Goal: Obtain resource: Download file/media

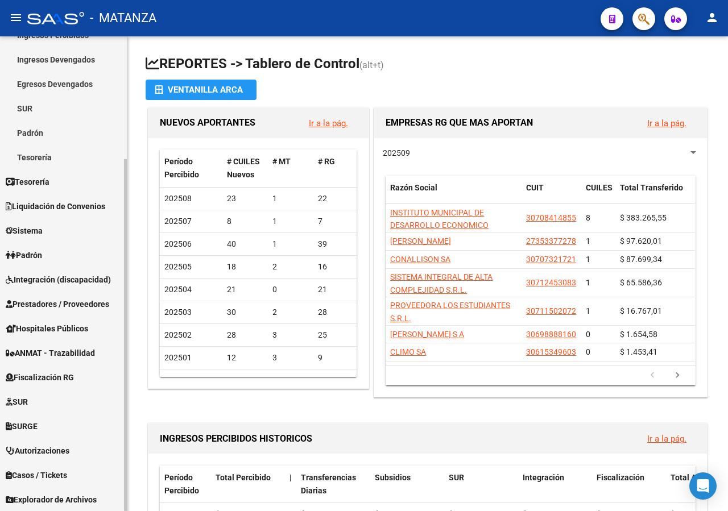
scroll to position [165, 0]
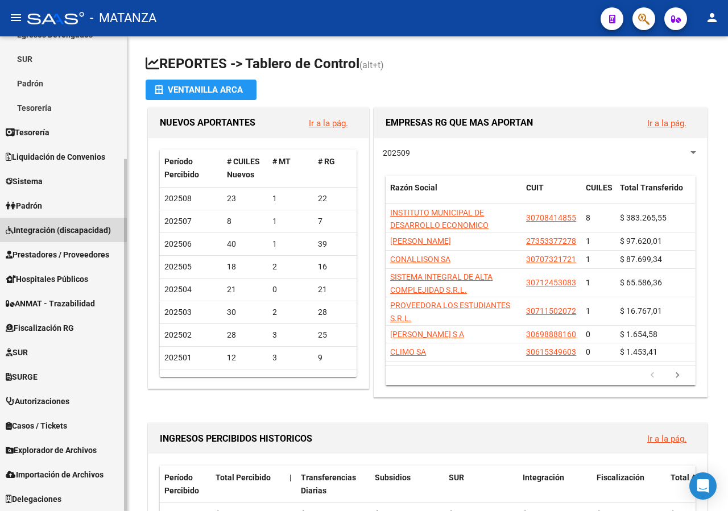
click at [41, 235] on span "Integración (discapacidad)" at bounding box center [58, 230] width 105 height 13
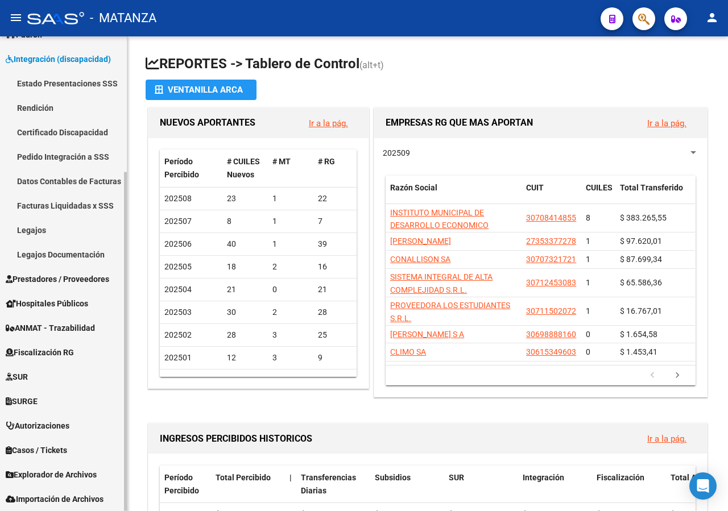
click at [71, 207] on link "Facturas Liquidadas x SSS" at bounding box center [63, 205] width 127 height 24
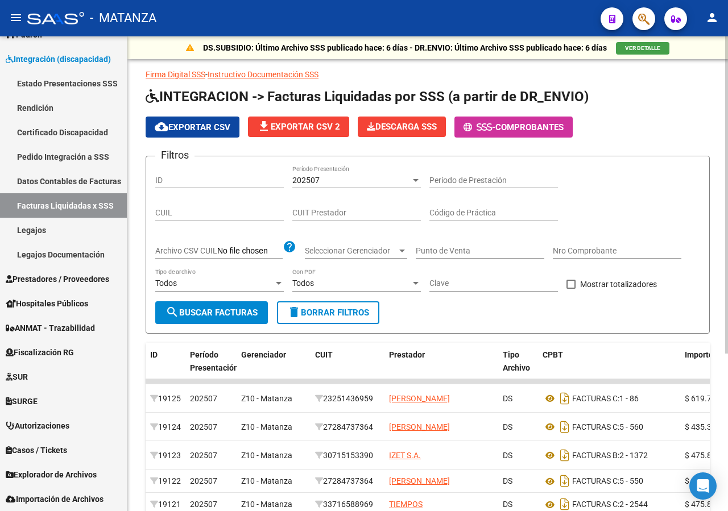
click at [359, 186] on div "202507 Período Presentación" at bounding box center [356, 176] width 128 height 23
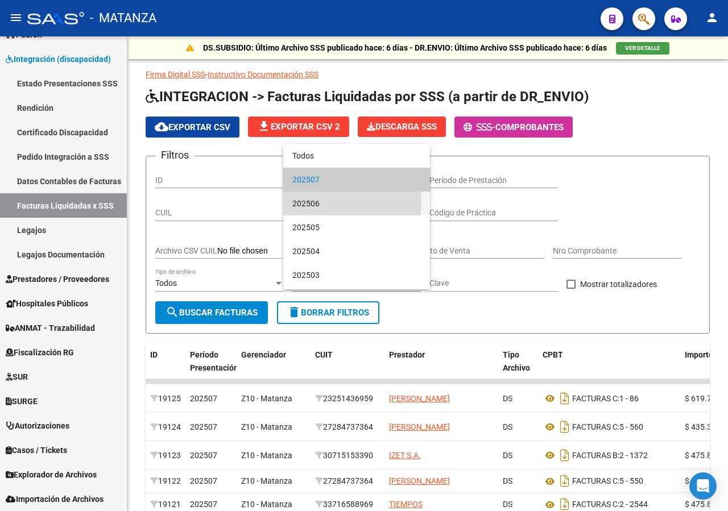
click at [330, 202] on span "202506" at bounding box center [356, 204] width 128 height 24
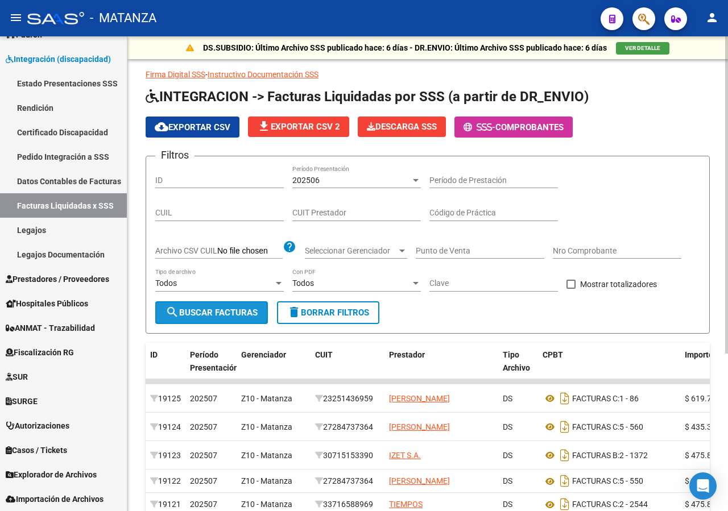
click at [190, 313] on span "search Buscar Facturas" at bounding box center [211, 313] width 92 height 10
click at [312, 175] on div "202506 Período Presentación" at bounding box center [356, 176] width 128 height 23
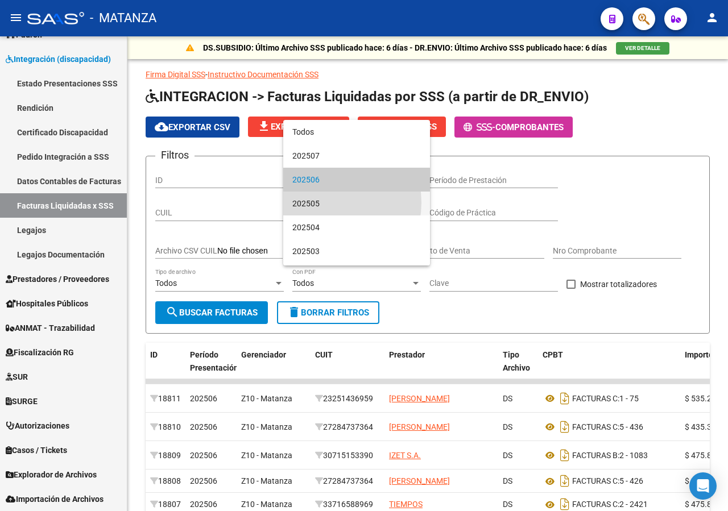
click at [323, 202] on span "202505" at bounding box center [356, 204] width 128 height 24
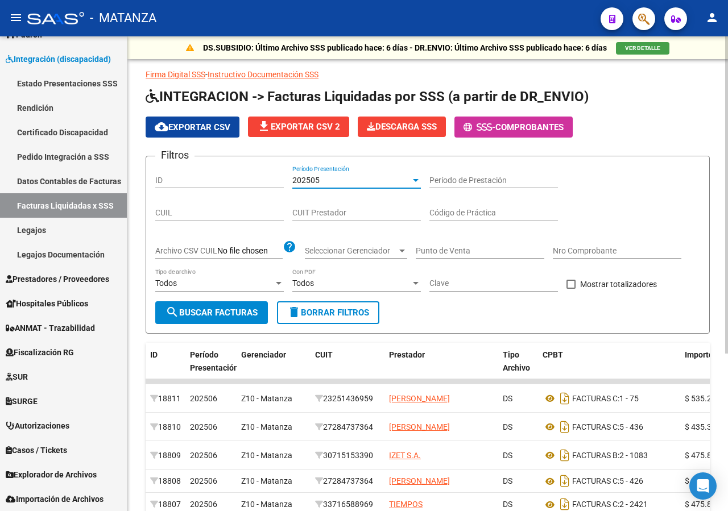
click at [229, 311] on span "search Buscar Facturas" at bounding box center [211, 313] width 92 height 10
click at [317, 186] on div "202505 Período Presentación" at bounding box center [356, 176] width 128 height 23
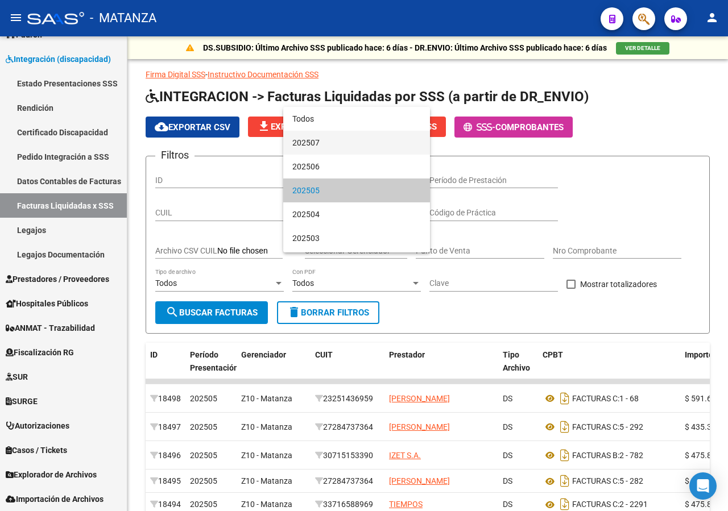
click at [313, 147] on span "202507" at bounding box center [356, 143] width 128 height 24
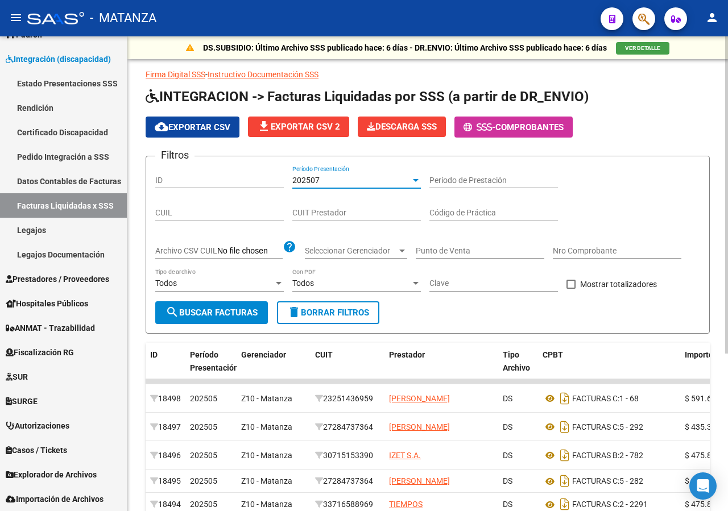
click at [329, 180] on div "202507" at bounding box center [351, 181] width 118 height 10
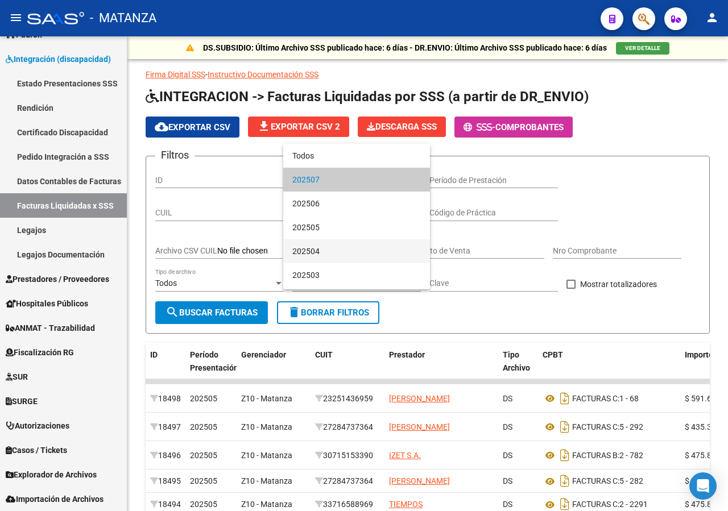
click at [318, 248] on span "202504" at bounding box center [356, 251] width 128 height 24
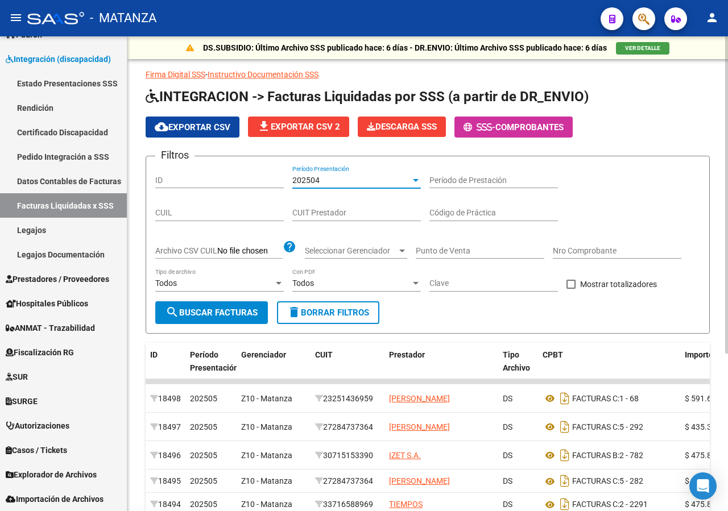
click at [187, 313] on span "search Buscar Facturas" at bounding box center [211, 313] width 92 height 10
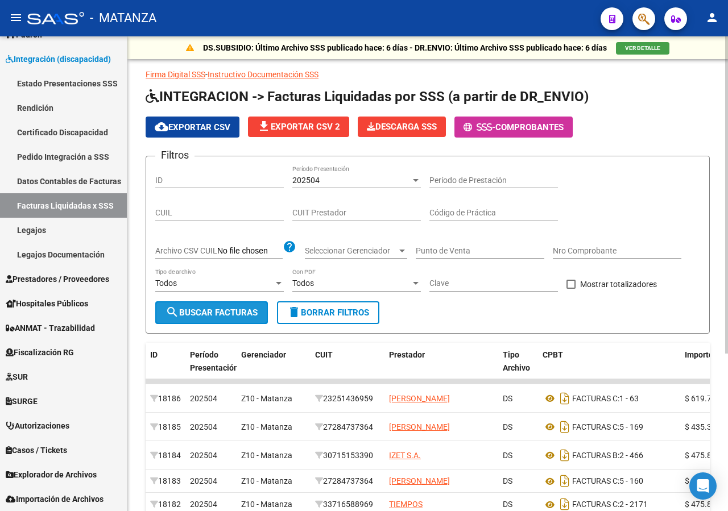
click at [242, 315] on span "search Buscar Facturas" at bounding box center [211, 313] width 92 height 10
drag, startPoint x: 211, startPoint y: 125, endPoint x: 214, endPoint y: 130, distance: 5.9
click at [214, 130] on span "cloud_download Exportar CSV" at bounding box center [193, 127] width 76 height 10
click at [319, 181] on span "202504" at bounding box center [305, 180] width 27 height 9
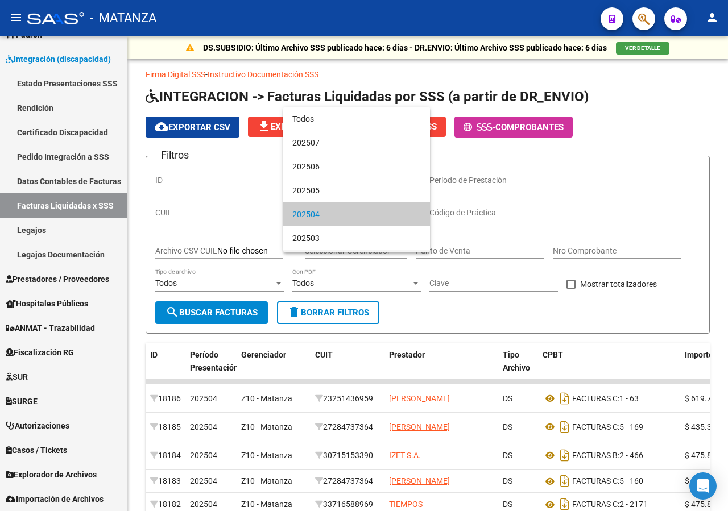
scroll to position [35, 0]
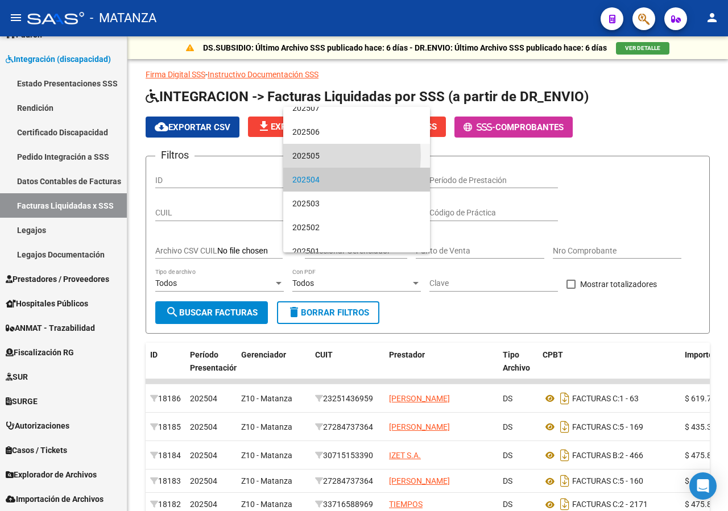
click at [317, 155] on span "202505" at bounding box center [356, 156] width 128 height 24
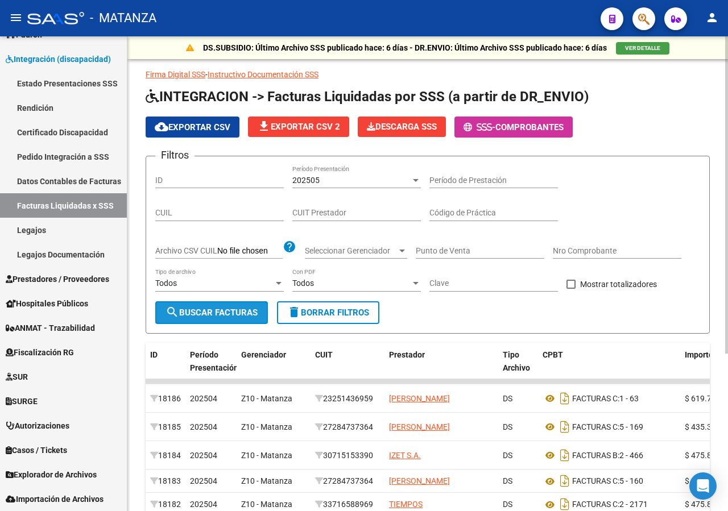
click at [213, 308] on span "search Buscar Facturas" at bounding box center [211, 313] width 92 height 10
click at [203, 132] on button "cloud_download Exportar CSV" at bounding box center [193, 127] width 94 height 21
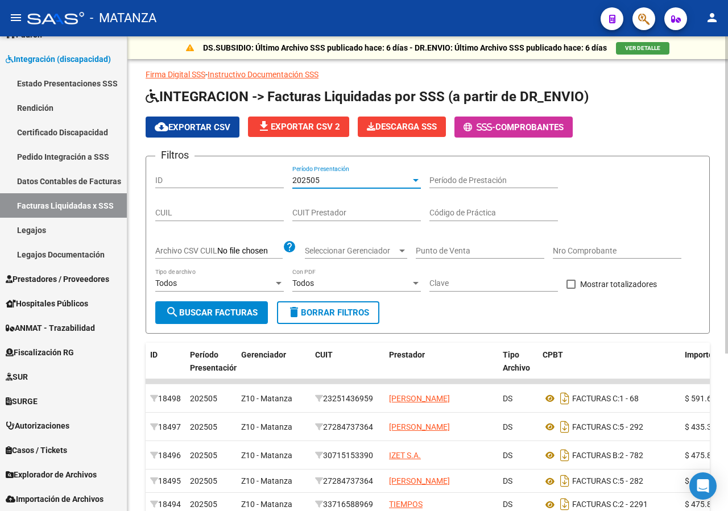
click at [350, 183] on div "202505" at bounding box center [351, 181] width 118 height 10
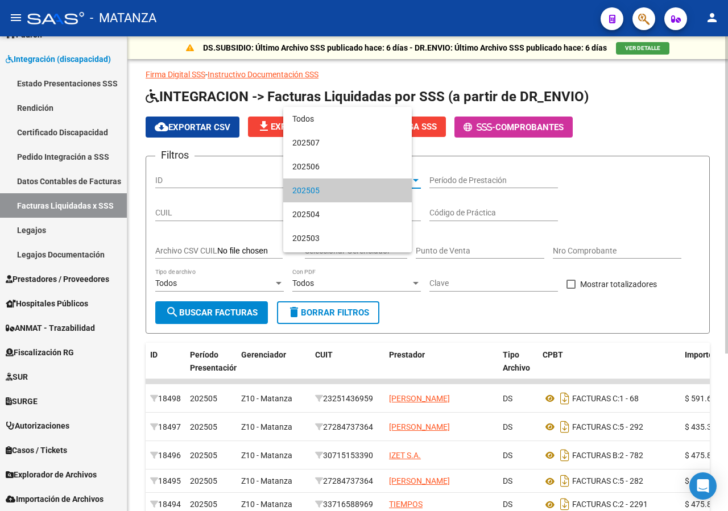
scroll to position [11, 0]
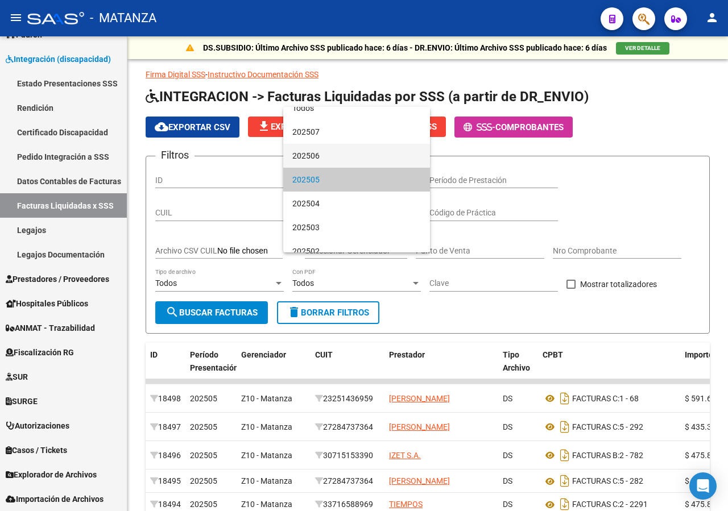
click at [330, 156] on span "202506" at bounding box center [356, 156] width 128 height 24
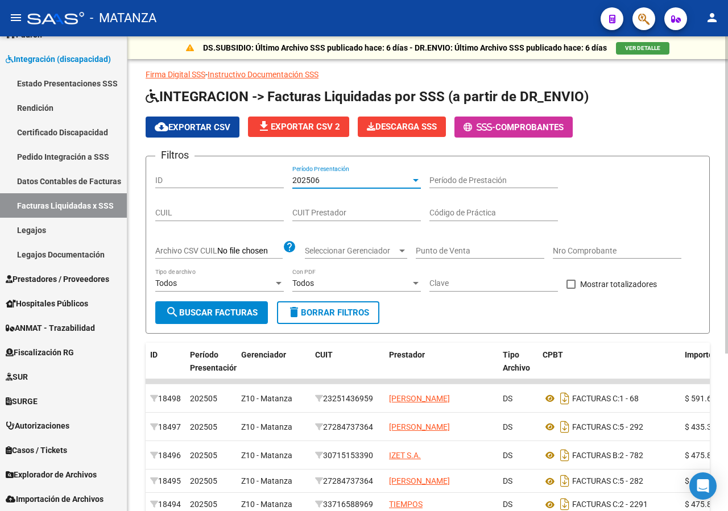
click at [223, 306] on button "search Buscar Facturas" at bounding box center [211, 312] width 113 height 23
click at [192, 123] on span "cloud_download Exportar CSV" at bounding box center [193, 127] width 76 height 10
